Goal: Information Seeking & Learning: Find specific page/section

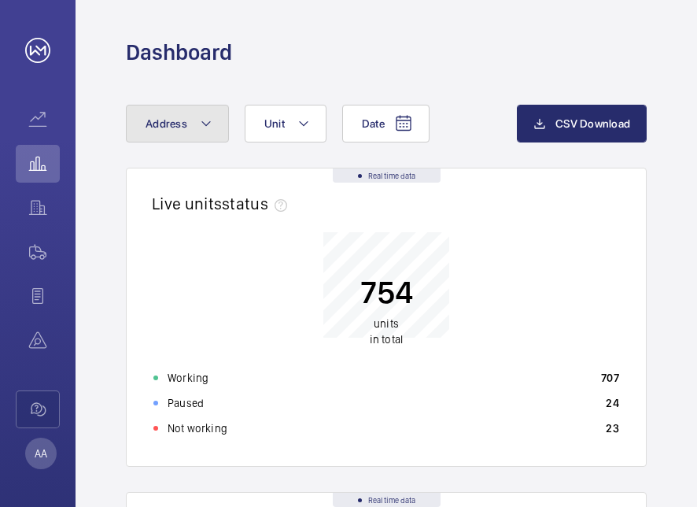
click at [220, 135] on button "Address" at bounding box center [177, 124] width 103 height 38
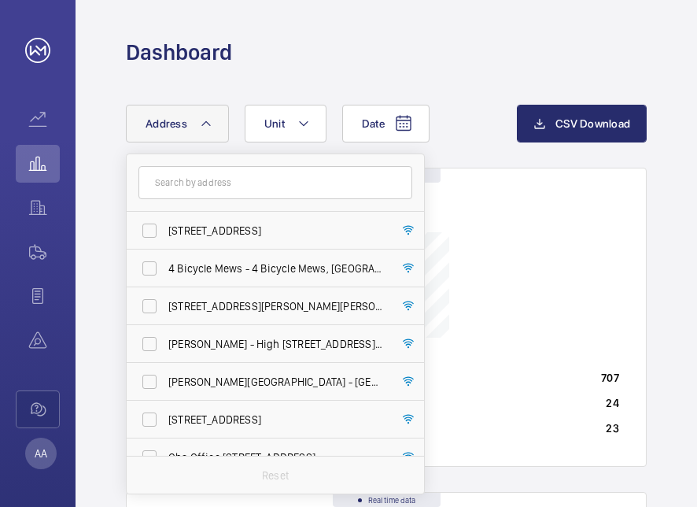
click at [179, 190] on input "text" at bounding box center [275, 182] width 274 height 33
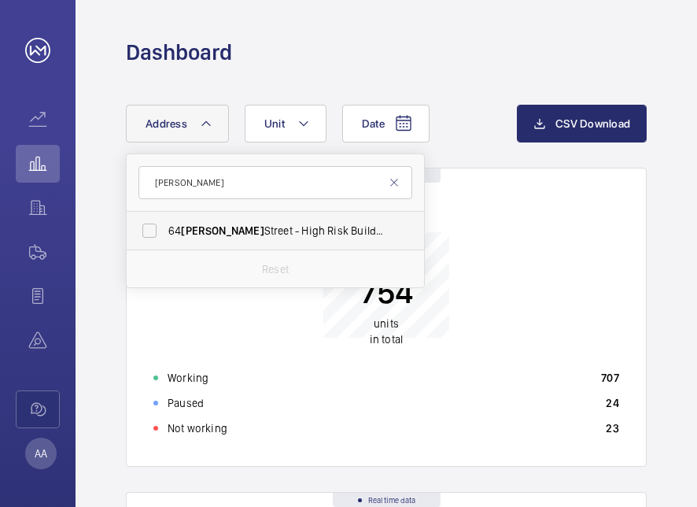
type input "[PERSON_NAME]"
click at [152, 227] on label "[STREET_ADDRESS][PERSON_NAME][PERSON_NAME]" at bounding box center [264, 231] width 274 height 38
click at [152, 227] on input "[STREET_ADDRESS][PERSON_NAME][PERSON_NAME]" at bounding box center [149, 230] width 31 height 31
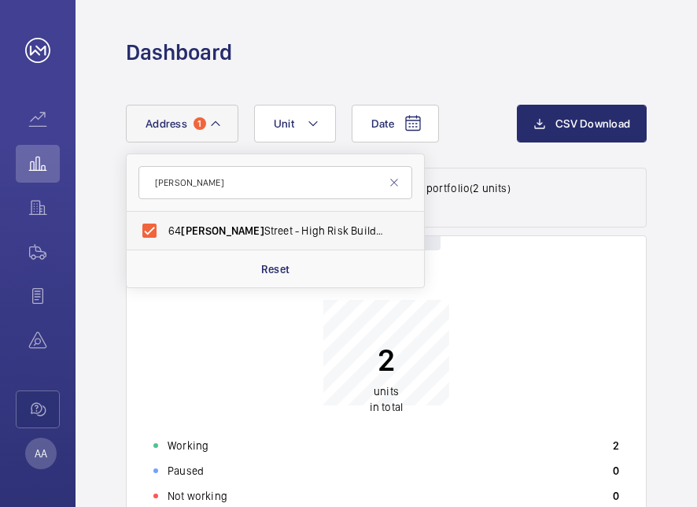
click at [258, 234] on span "[STREET_ADDRESS][PERSON_NAME][PERSON_NAME]" at bounding box center [276, 231] width 216 height 16
click at [165, 234] on input "[STREET_ADDRESS][PERSON_NAME][PERSON_NAME]" at bounding box center [149, 230] width 31 height 31
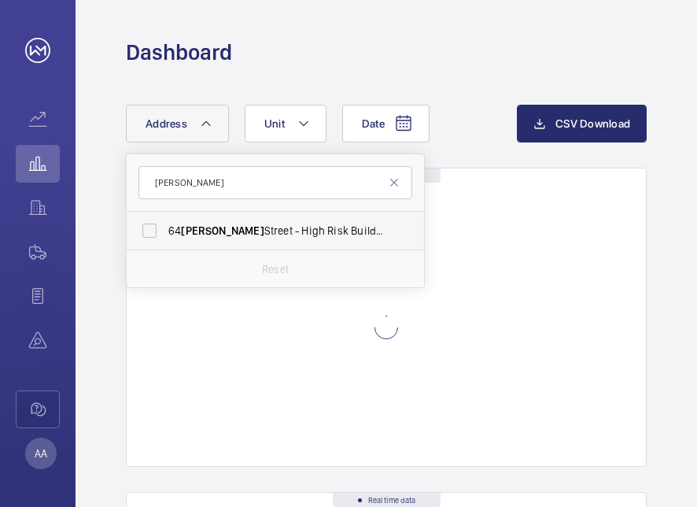
click at [258, 234] on span "[STREET_ADDRESS][PERSON_NAME][PERSON_NAME]" at bounding box center [276, 231] width 216 height 16
click at [165, 234] on input "[STREET_ADDRESS][PERSON_NAME][PERSON_NAME]" at bounding box center [149, 230] width 31 height 31
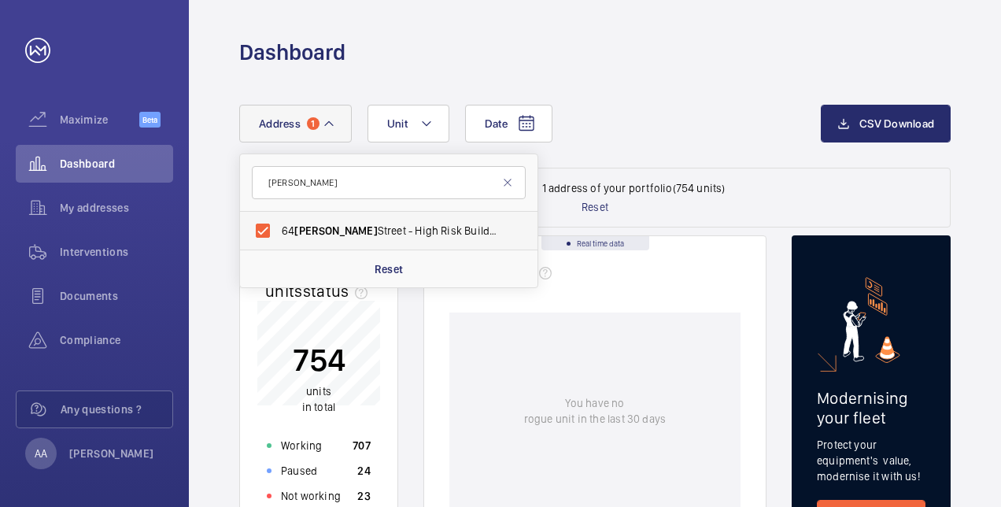
click at [438, 223] on span "[STREET_ADDRESS][PERSON_NAME][PERSON_NAME]" at bounding box center [390, 231] width 216 height 16
click at [279, 222] on input "[STREET_ADDRESS][PERSON_NAME][PERSON_NAME]" at bounding box center [262, 230] width 31 height 31
checkbox input "false"
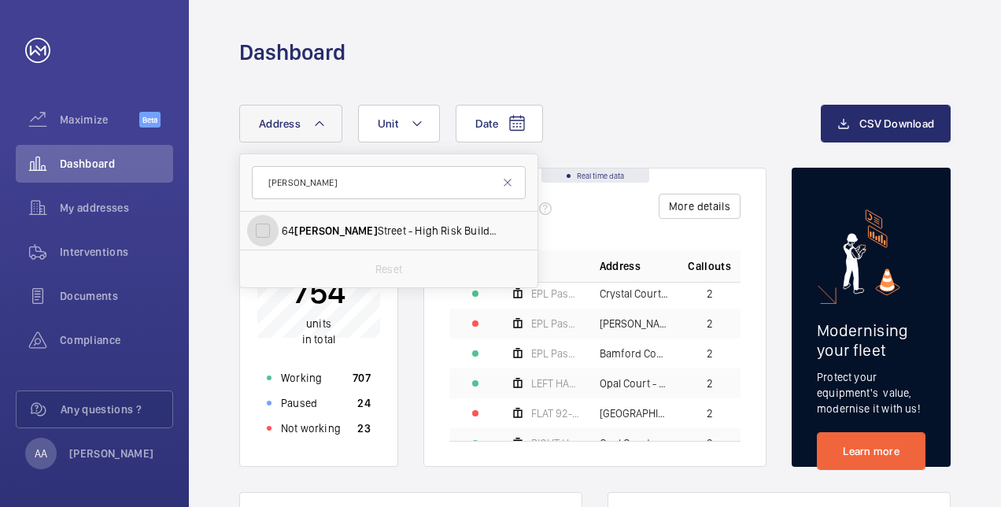
scroll to position [431, 0]
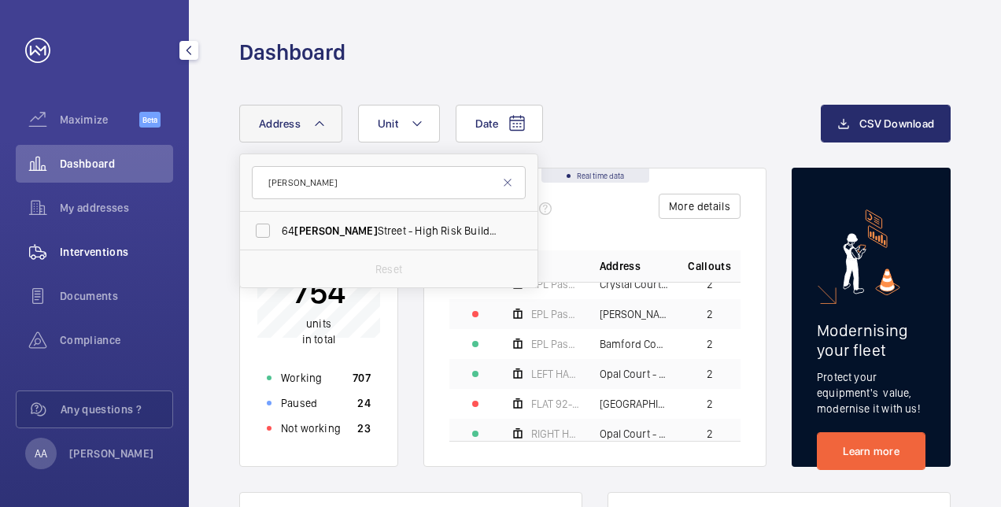
click at [123, 251] on span "Interventions" at bounding box center [116, 252] width 113 height 16
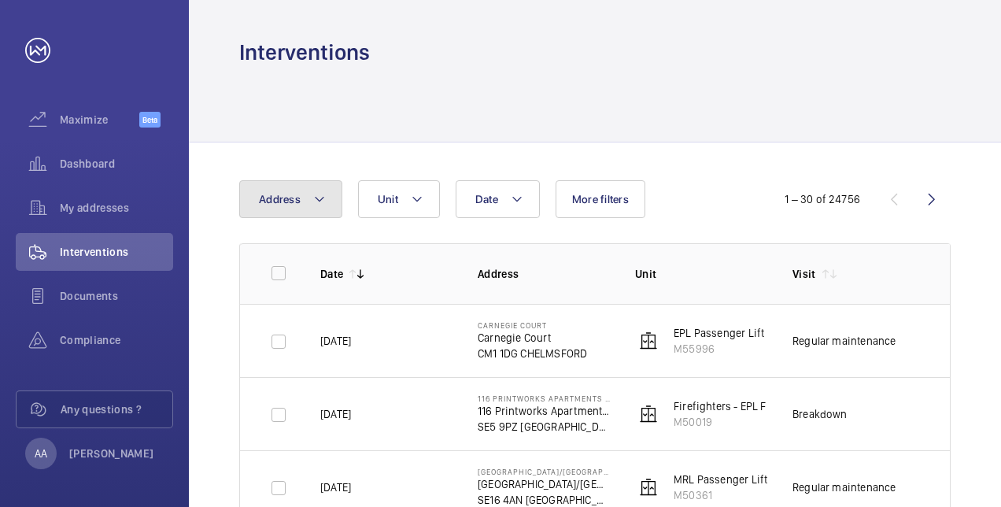
click at [319, 206] on mat-icon at bounding box center [319, 199] width 13 height 19
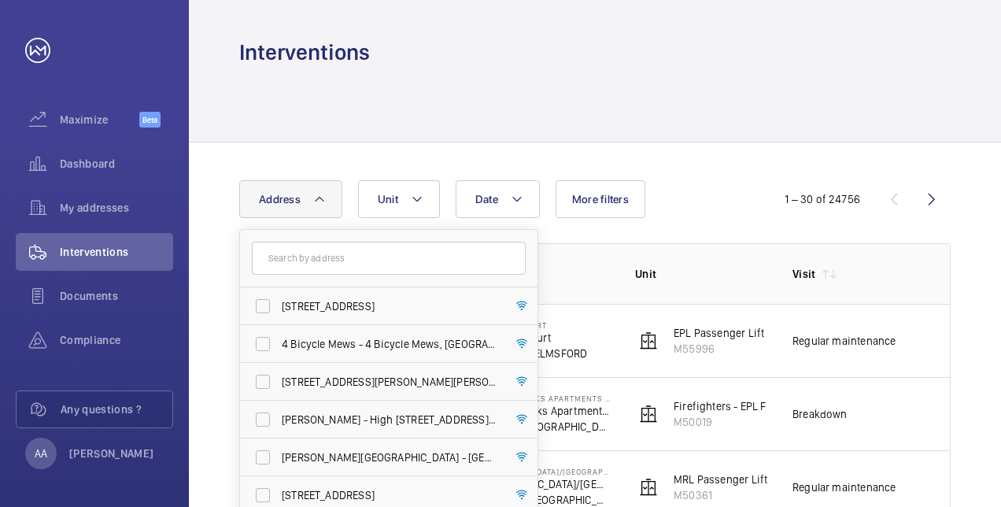
click at [290, 253] on input "text" at bounding box center [389, 258] width 274 height 33
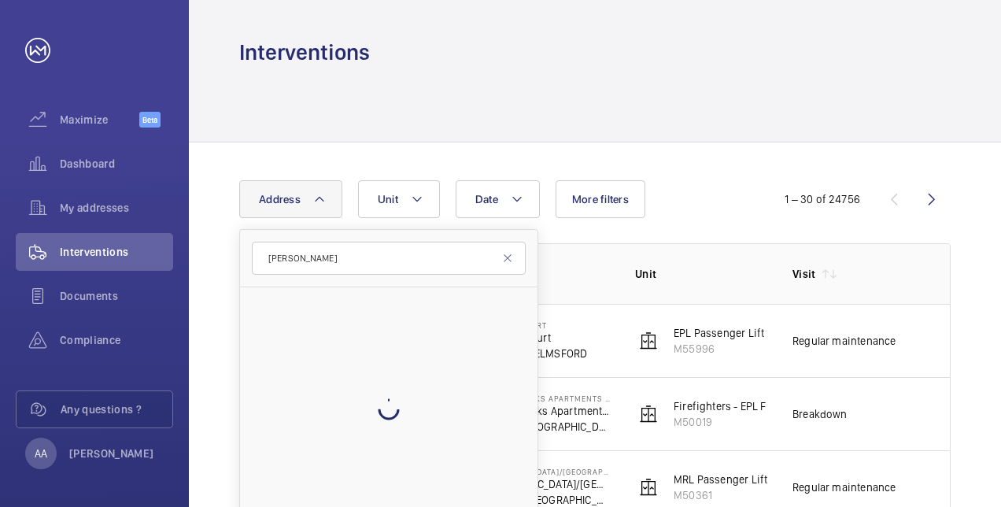
type input "[PERSON_NAME]"
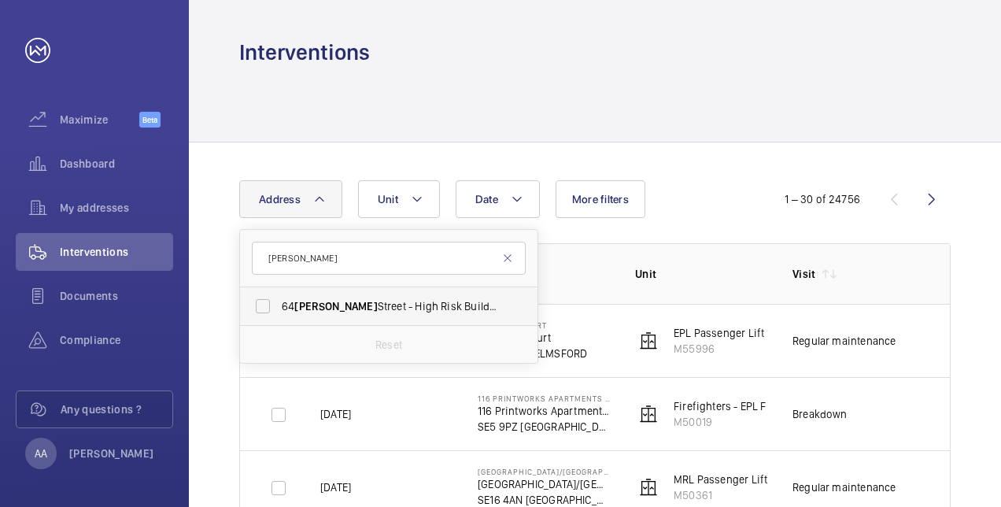
click at [264, 305] on label "[STREET_ADDRESS][PERSON_NAME][PERSON_NAME]" at bounding box center [377, 306] width 274 height 38
click at [264, 305] on input "[STREET_ADDRESS][PERSON_NAME][PERSON_NAME]" at bounding box center [262, 305] width 31 height 31
checkbox input "true"
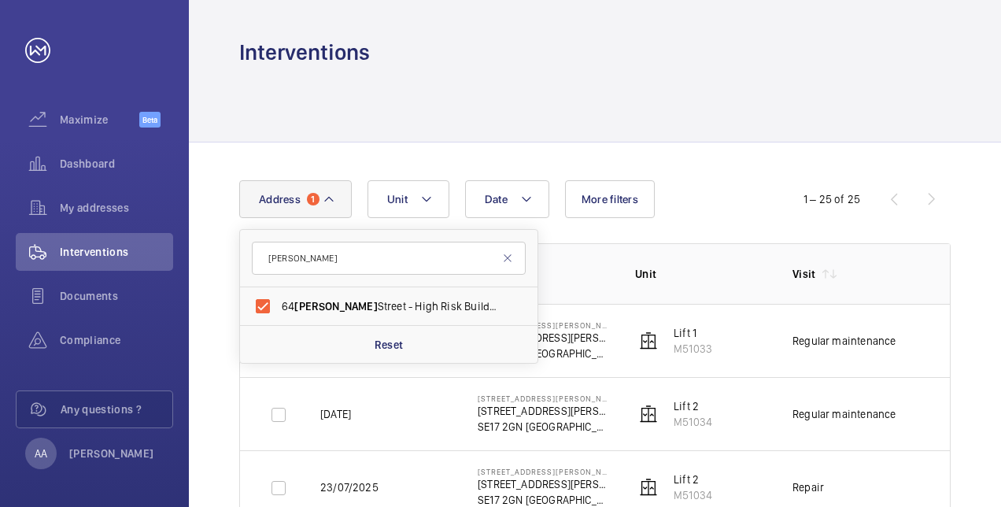
click at [696, 345] on div "Regular maintenance" at bounding box center [843, 341] width 103 height 16
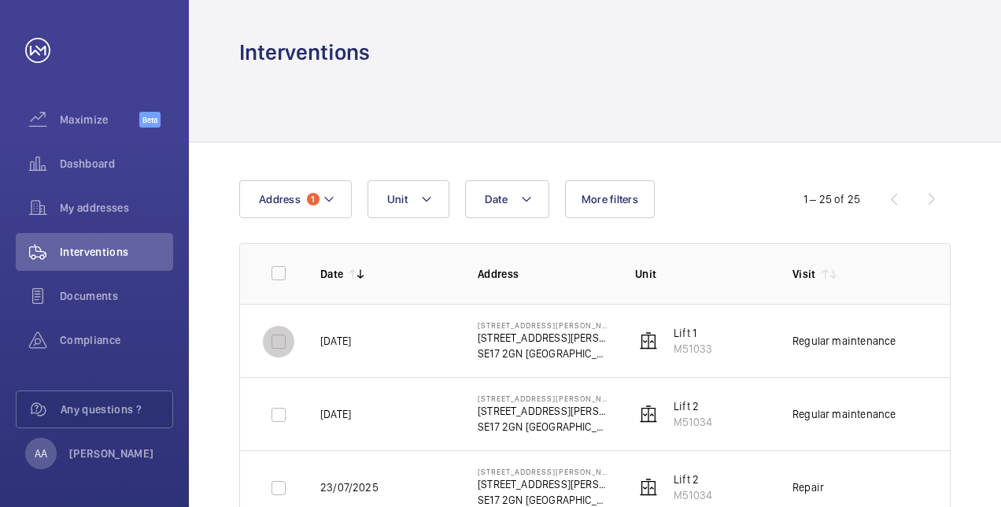
click at [275, 345] on input "checkbox" at bounding box center [278, 341] width 31 height 31
checkbox input "true"
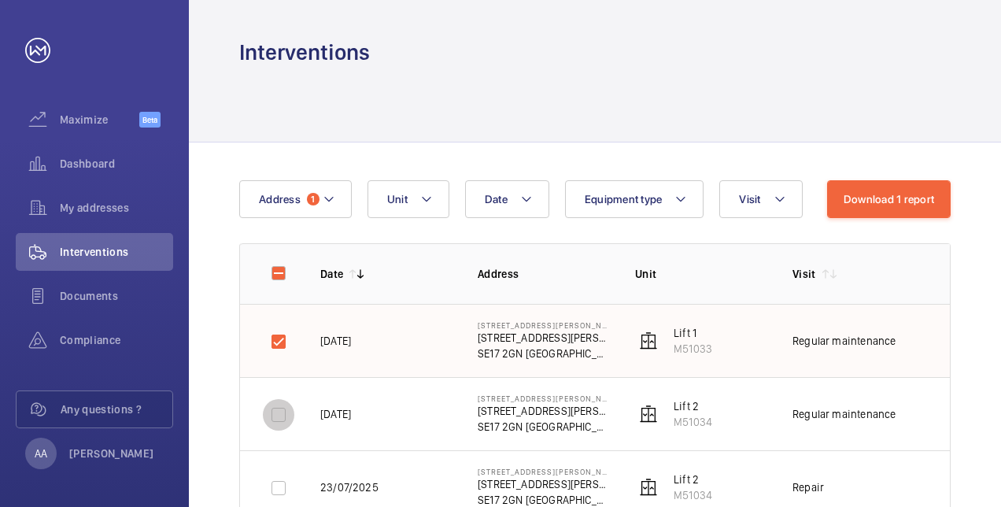
click at [275, 415] on input "checkbox" at bounding box center [278, 414] width 31 height 31
checkbox input "true"
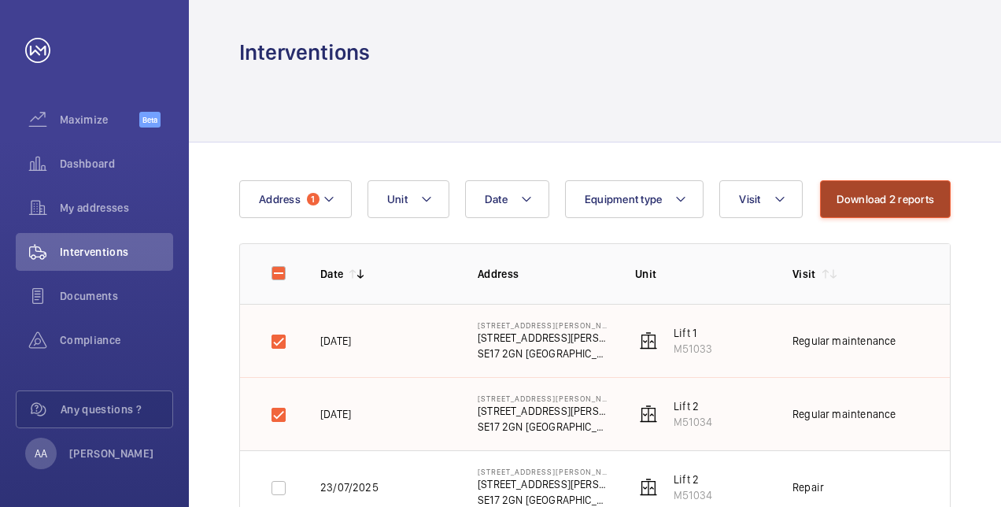
click at [696, 204] on button "Download 2 reports" at bounding box center [885, 199] width 131 height 38
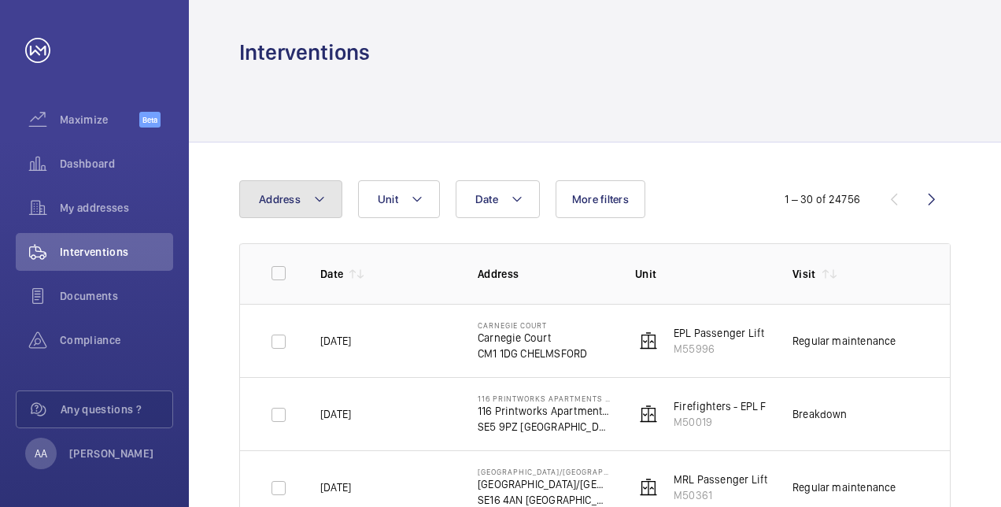
click at [323, 208] on mat-icon at bounding box center [319, 199] width 13 height 19
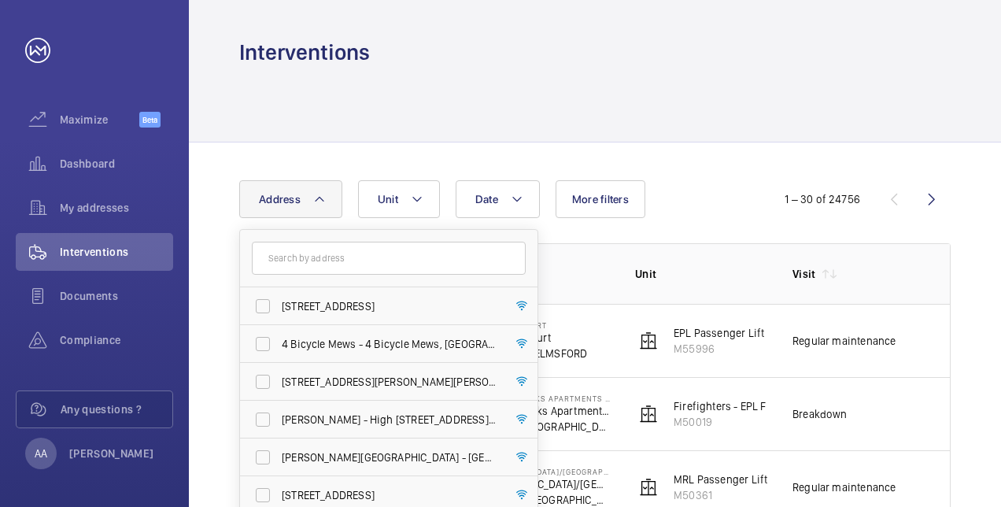
click at [296, 259] on input "text" at bounding box center [389, 258] width 274 height 33
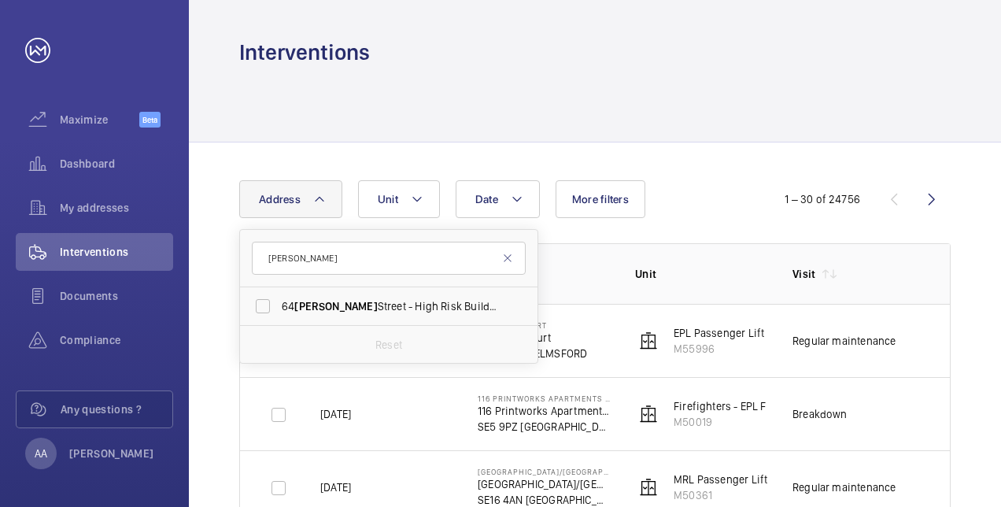
type input "[PERSON_NAME]"
click at [309, 308] on span "[PERSON_NAME]" at bounding box center [335, 306] width 83 height 13
click at [279, 308] on input "[STREET_ADDRESS][PERSON_NAME][PERSON_NAME]" at bounding box center [262, 305] width 31 height 31
checkbox input "true"
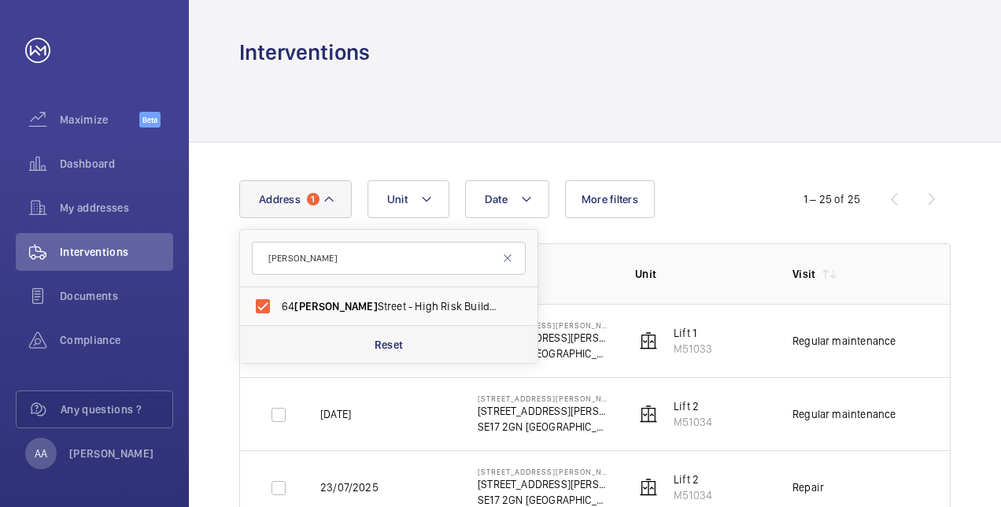
click at [485, 358] on div "Reset" at bounding box center [388, 344] width 297 height 38
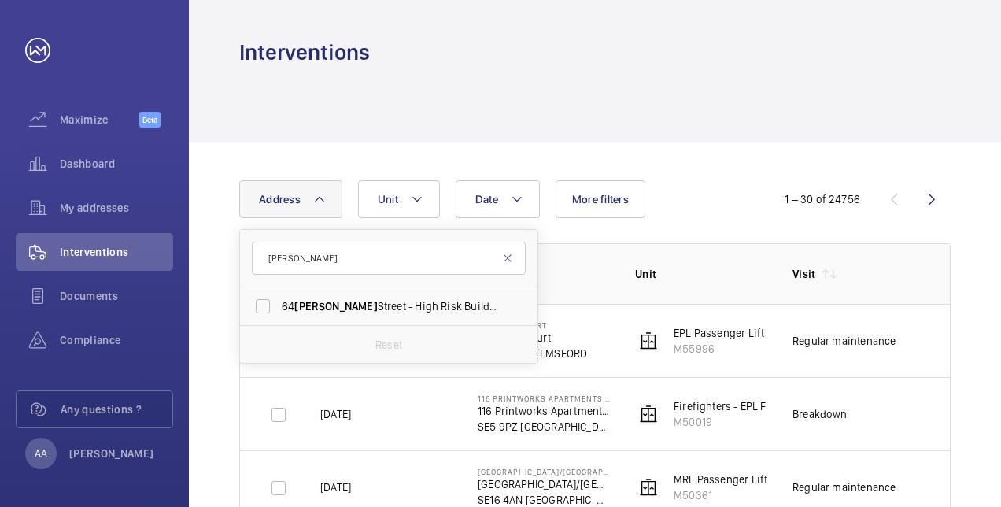
click at [618, 379] on td "Firefighters - EPL Flats 1-65 No 1 M50019" at bounding box center [688, 413] width 157 height 73
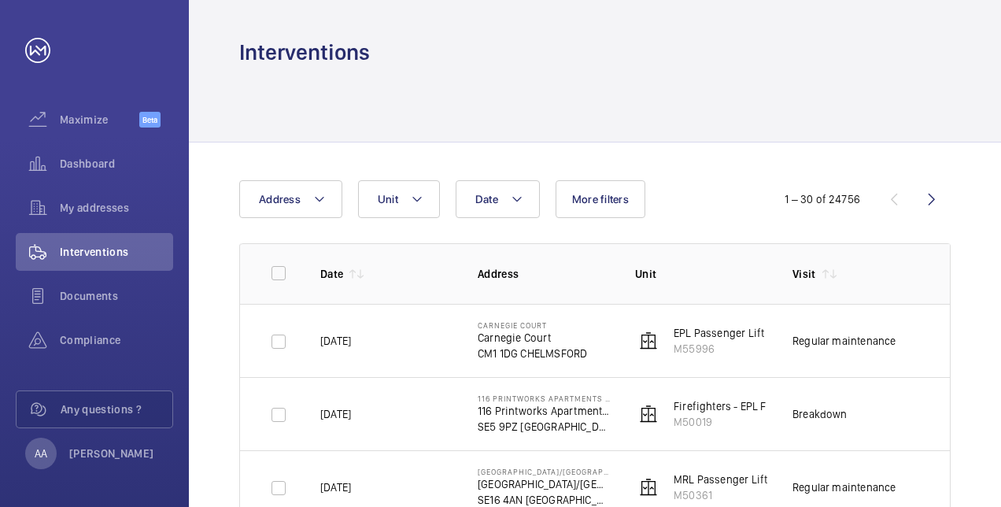
click at [313, 198] on mat-icon at bounding box center [319, 199] width 13 height 19
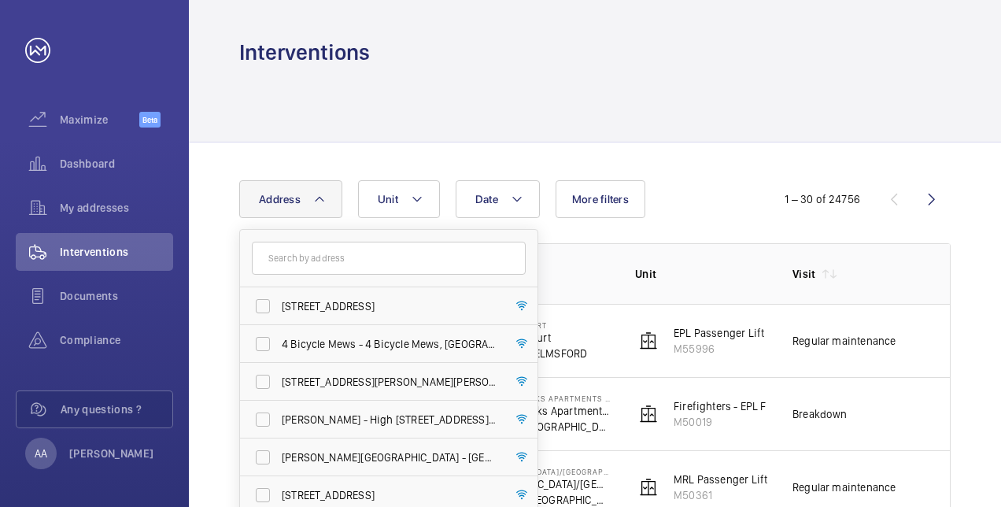
click at [295, 257] on input "text" at bounding box center [389, 258] width 274 height 33
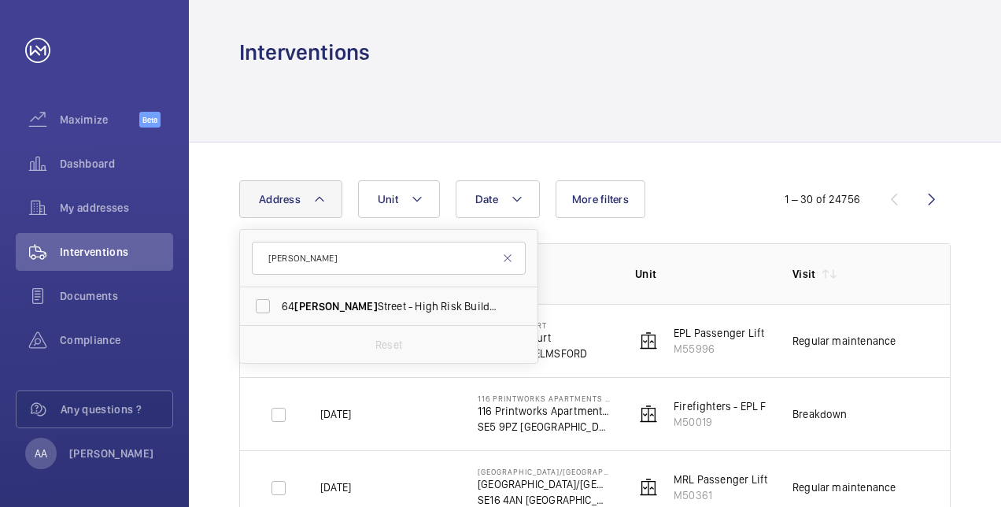
type input "[PERSON_NAME]"
click at [310, 312] on span "[STREET_ADDRESS][PERSON_NAME][PERSON_NAME]" at bounding box center [390, 306] width 216 height 16
click at [279, 312] on input "[STREET_ADDRESS][PERSON_NAME][PERSON_NAME]" at bounding box center [262, 305] width 31 height 31
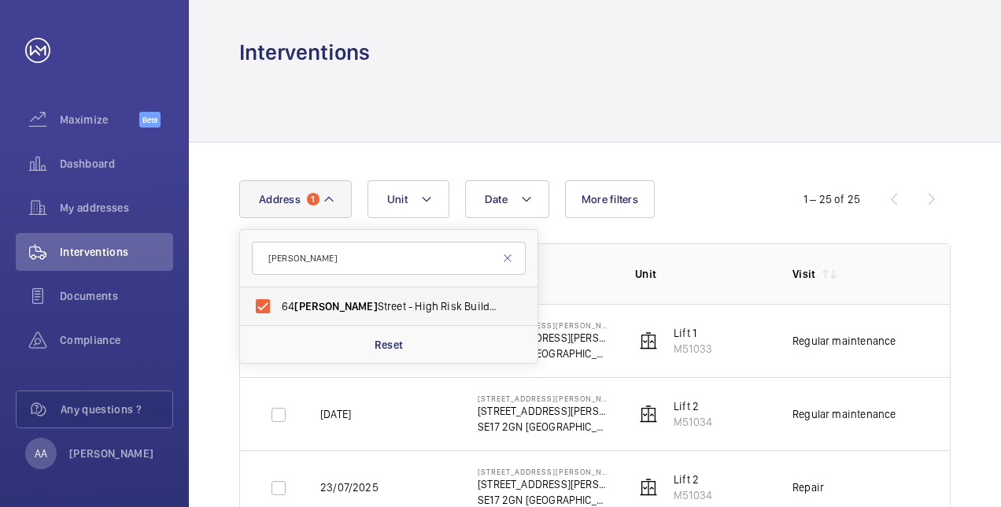
click at [310, 312] on span "[STREET_ADDRESS][PERSON_NAME][PERSON_NAME]" at bounding box center [390, 306] width 216 height 16
click at [279, 312] on input "[STREET_ADDRESS][PERSON_NAME][PERSON_NAME]" at bounding box center [262, 305] width 31 height 31
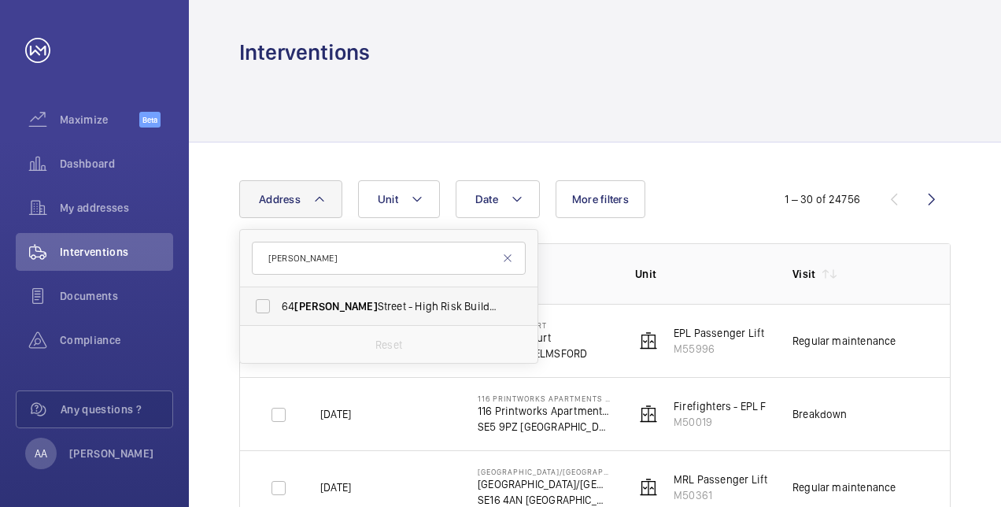
click at [342, 301] on span "[STREET_ADDRESS][PERSON_NAME][PERSON_NAME]" at bounding box center [390, 306] width 216 height 16
click at [279, 301] on input "[STREET_ADDRESS][PERSON_NAME][PERSON_NAME]" at bounding box center [262, 305] width 31 height 31
checkbox input "true"
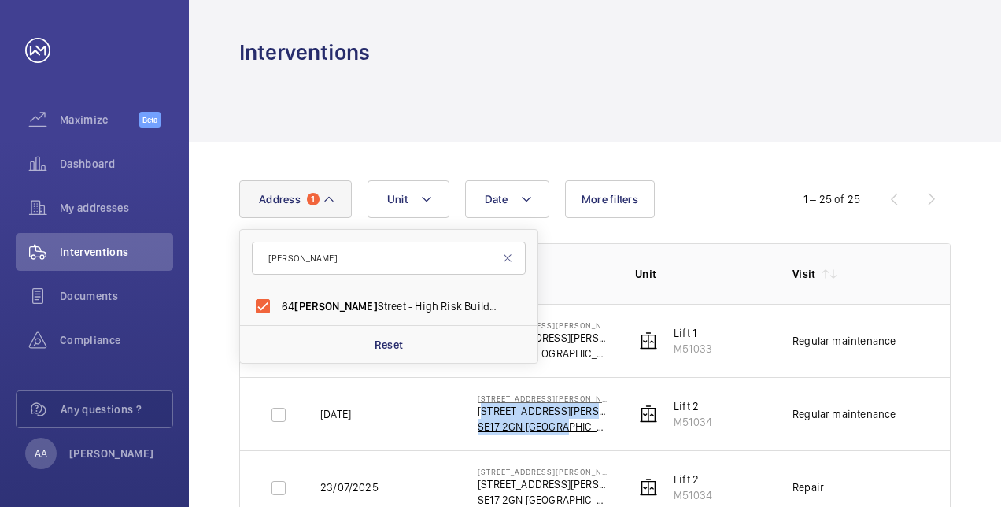
drag, startPoint x: 570, startPoint y: 425, endPoint x: 477, endPoint y: 414, distance: 93.5
click at [478, 414] on div "[STREET_ADDRESS][PERSON_NAME] - High Risk Building [STREET_ADDRESS][PERSON_NAME]" at bounding box center [544, 413] width 132 height 41
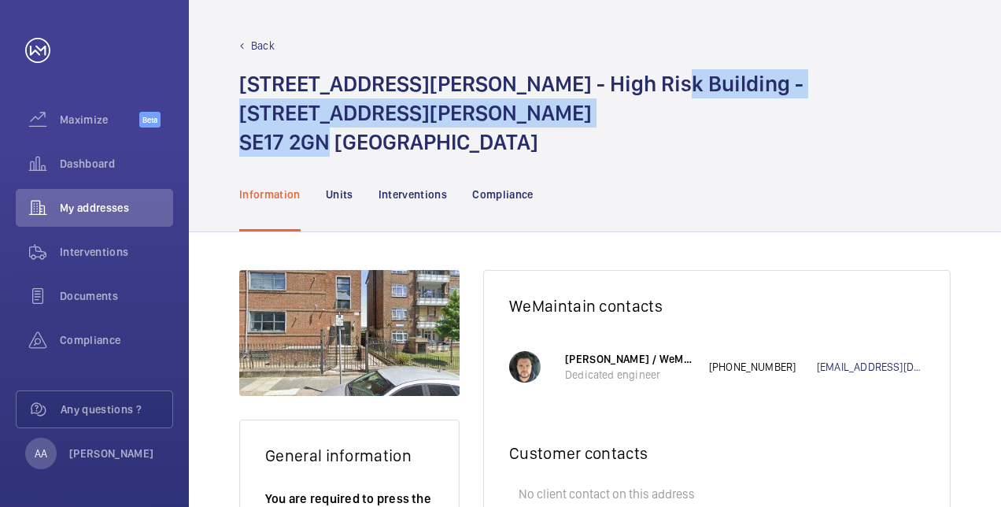
drag, startPoint x: 622, startPoint y: 87, endPoint x: 328, endPoint y: 115, distance: 294.9
click at [328, 115] on h1 "[STREET_ADDRESS][PERSON_NAME][PERSON_NAME]" at bounding box center [594, 112] width 711 height 87
copy h1 "[STREET_ADDRESS][PERSON_NAME]"
click at [324, 112] on h1 "[STREET_ADDRESS][PERSON_NAME][PERSON_NAME]" at bounding box center [594, 112] width 711 height 87
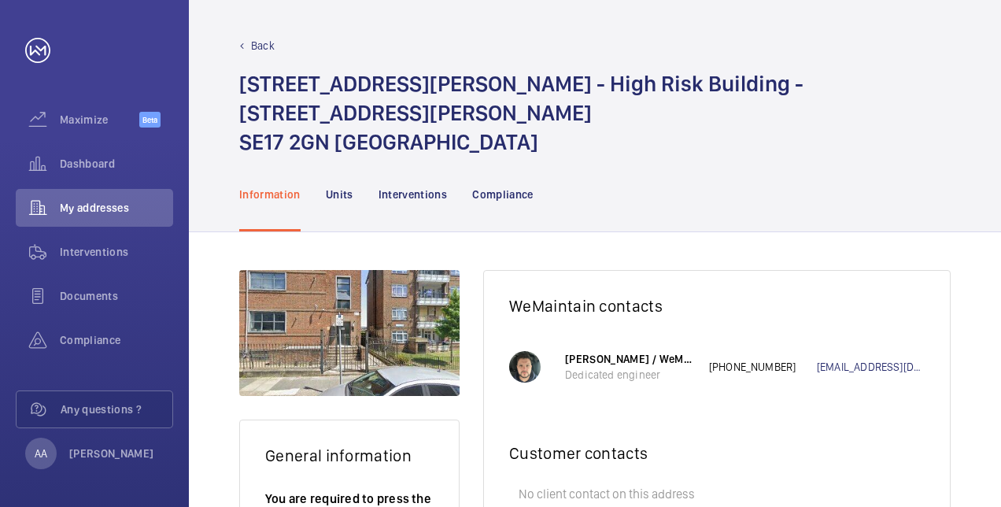
click at [328, 115] on h1 "[STREET_ADDRESS][PERSON_NAME][PERSON_NAME]" at bounding box center [594, 112] width 711 height 87
drag, startPoint x: 328, startPoint y: 115, endPoint x: 242, endPoint y: 116, distance: 86.6
click at [242, 116] on h1 "[STREET_ADDRESS][PERSON_NAME][PERSON_NAME]" at bounding box center [594, 112] width 711 height 87
copy h1 "SE17 2GN"
click at [242, 116] on h1 "[STREET_ADDRESS][PERSON_NAME][PERSON_NAME]" at bounding box center [594, 112] width 711 height 87
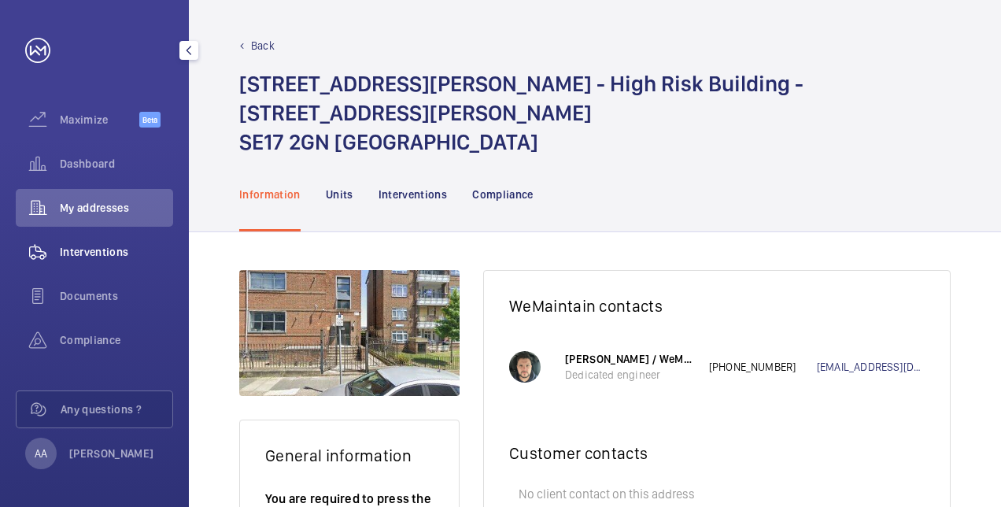
click at [102, 246] on span "Interventions" at bounding box center [116, 252] width 113 height 16
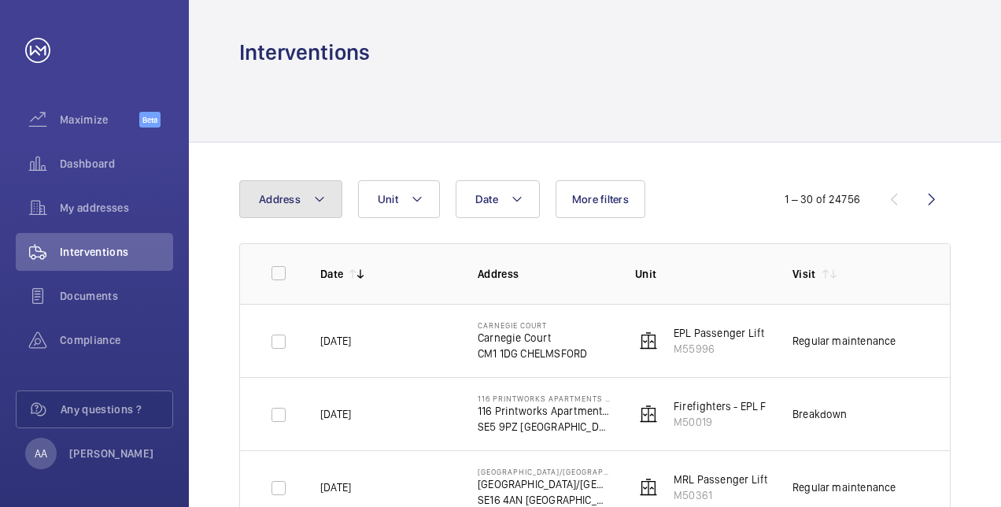
click at [297, 212] on button "Address" at bounding box center [290, 199] width 103 height 38
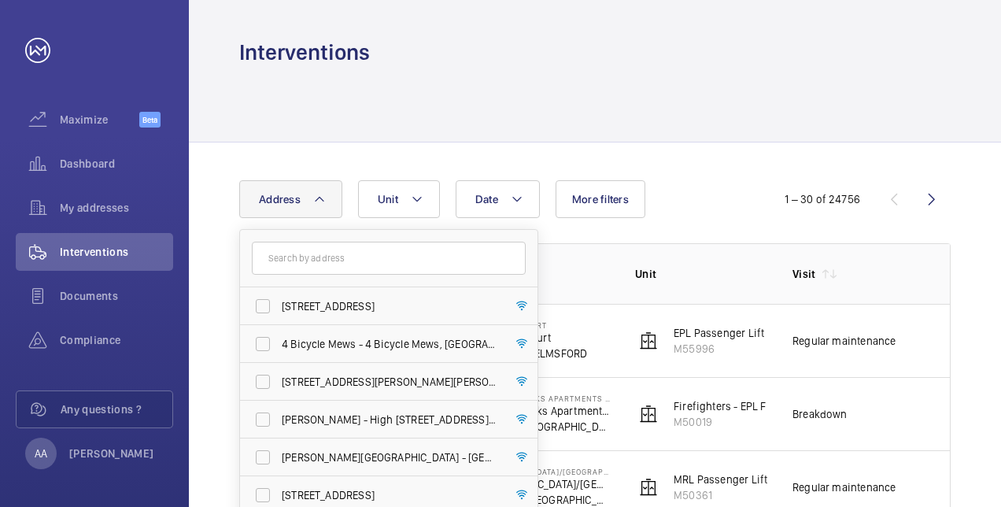
click at [311, 253] on input "text" at bounding box center [389, 258] width 274 height 33
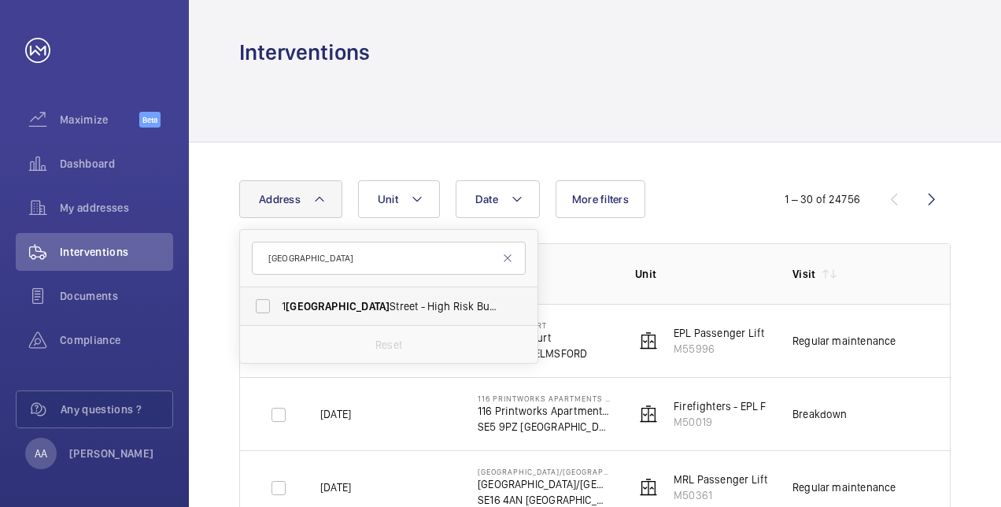
type input "[GEOGRAPHIC_DATA]"
click at [263, 305] on label "[STREET_ADDRESS][PERSON_NAME]" at bounding box center [377, 306] width 274 height 38
click at [263, 305] on input "[STREET_ADDRESS][PERSON_NAME]" at bounding box center [262, 305] width 31 height 31
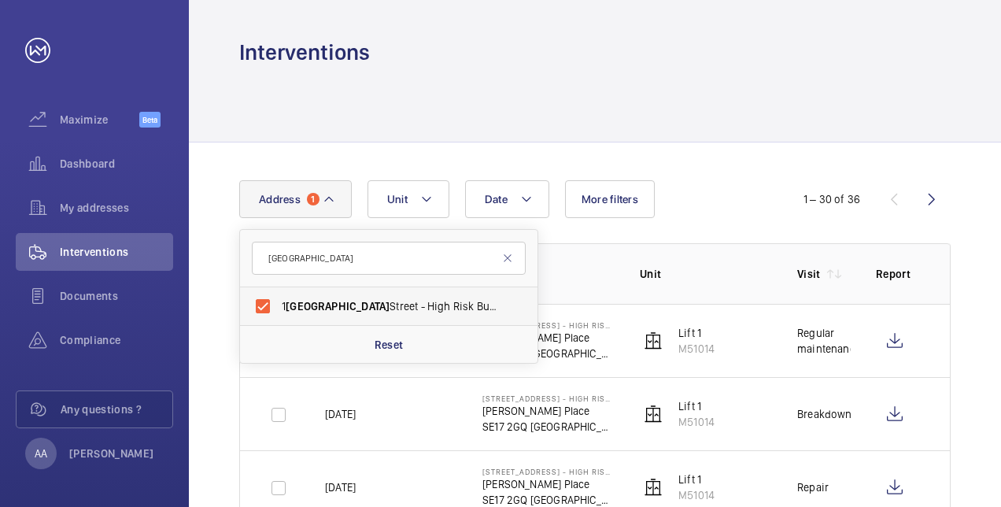
click at [360, 308] on span "[STREET_ADDRESS][PERSON_NAME]" at bounding box center [390, 306] width 216 height 16
click at [279, 308] on input "[STREET_ADDRESS][PERSON_NAME]" at bounding box center [262, 305] width 31 height 31
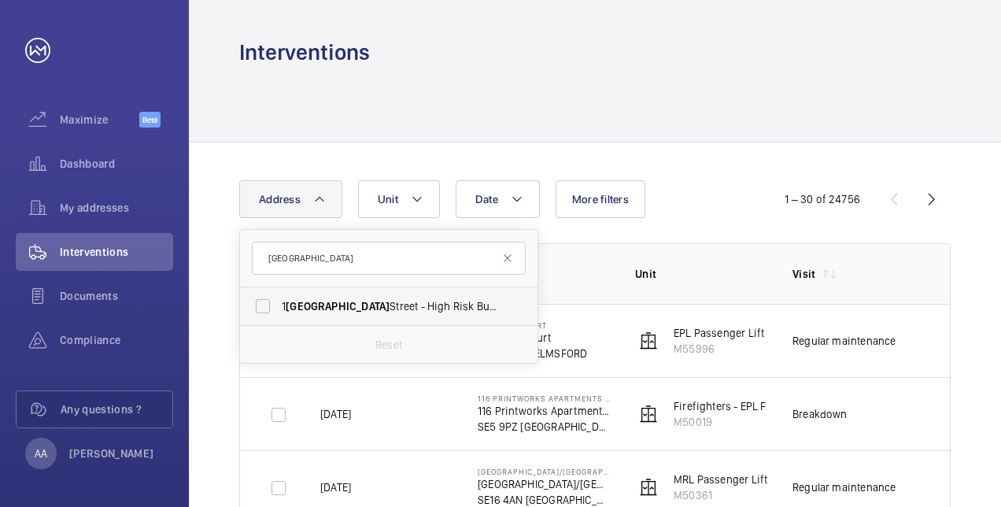
click at [422, 300] on span "[STREET_ADDRESS][PERSON_NAME]" at bounding box center [390, 306] width 216 height 16
click at [279, 300] on input "[STREET_ADDRESS][PERSON_NAME]" at bounding box center [262, 305] width 31 height 31
checkbox input "true"
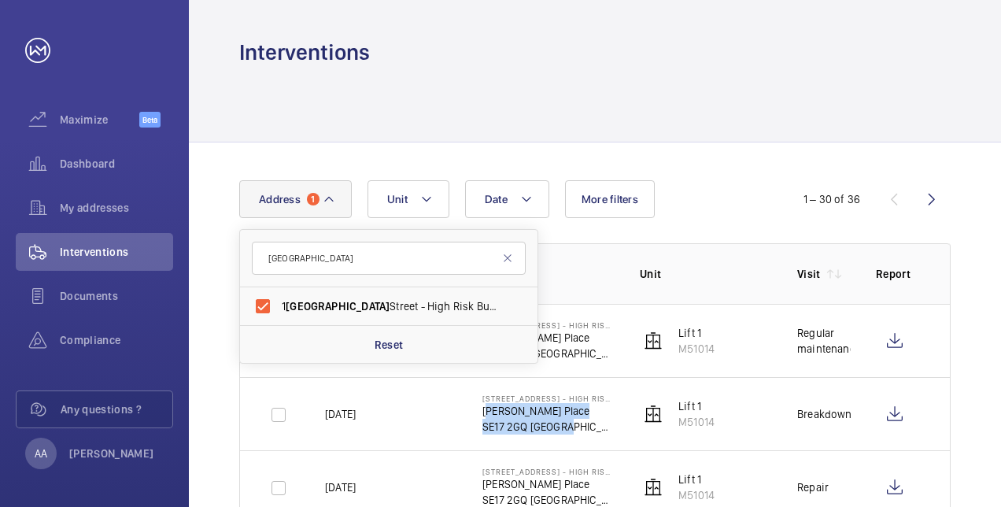
drag, startPoint x: 581, startPoint y: 430, endPoint x: 481, endPoint y: 410, distance: 101.9
click at [481, 410] on td "[STREET_ADDRESS][PERSON_NAME]" at bounding box center [535, 413] width 157 height 73
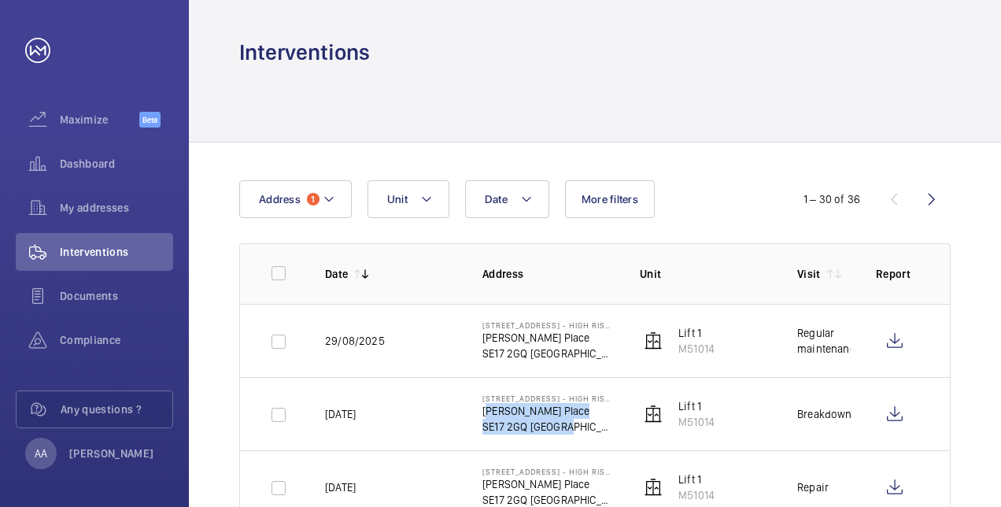
copy div "[PERSON_NAME][STREET_ADDRESS]"
click at [530, 433] on p "SE17 2GQ [GEOGRAPHIC_DATA]" at bounding box center [548, 427] width 132 height 16
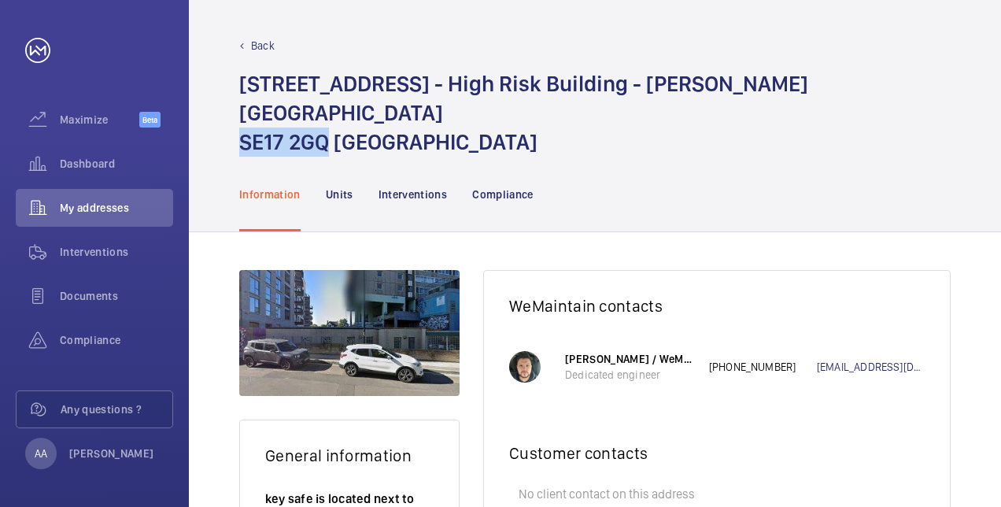
drag, startPoint x: 329, startPoint y: 111, endPoint x: 242, endPoint y: 105, distance: 86.7
click at [242, 105] on h1 "[STREET_ADDRESS][PERSON_NAME]" at bounding box center [594, 112] width 711 height 87
copy h1 "SE17 2GQ"
